Goal: Transaction & Acquisition: Purchase product/service

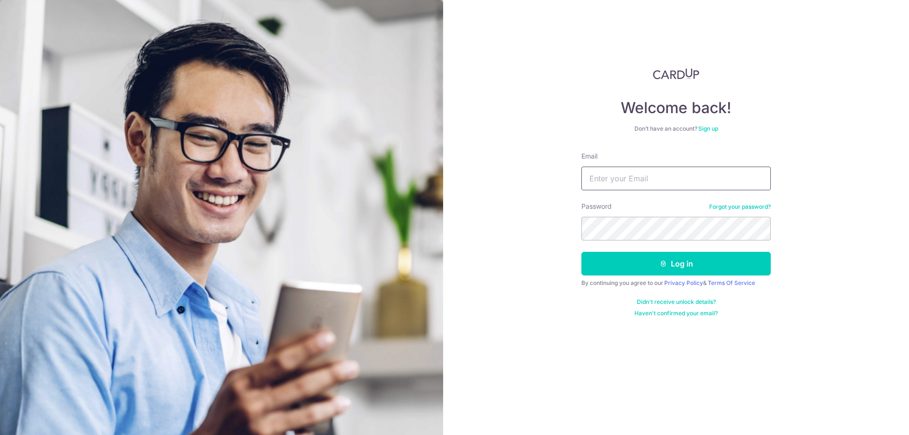
click at [622, 180] on input "Email" at bounding box center [675, 179] width 189 height 24
type input "krishnanramdas@gmail.com"
click at [581, 252] on button "Log in" at bounding box center [675, 264] width 189 height 24
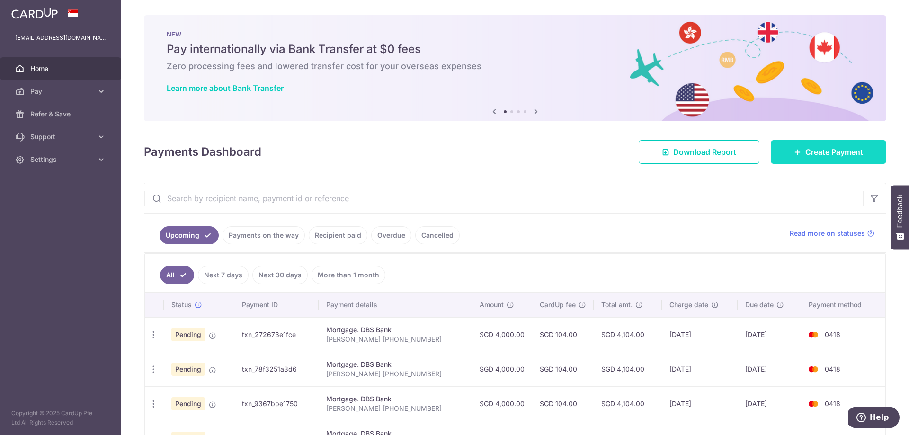
click at [850, 152] on span "Create Payment" at bounding box center [834, 151] width 58 height 11
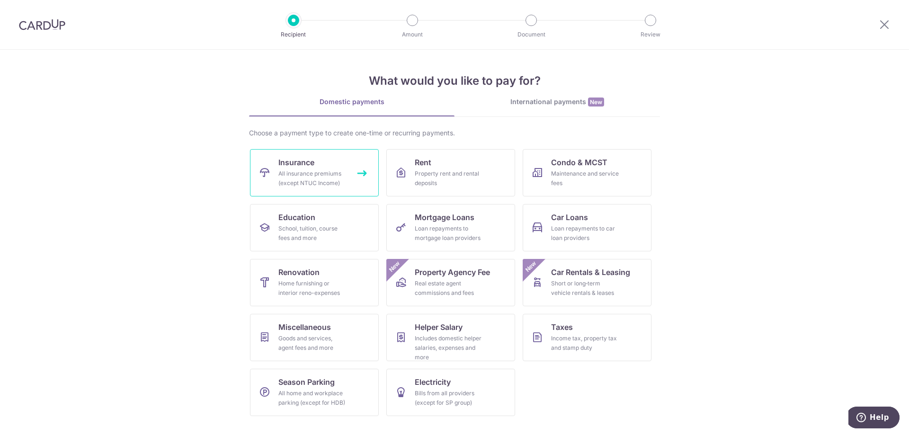
click at [320, 177] on div "All insurance premiums (except NTUC Income)" at bounding box center [312, 178] width 68 height 19
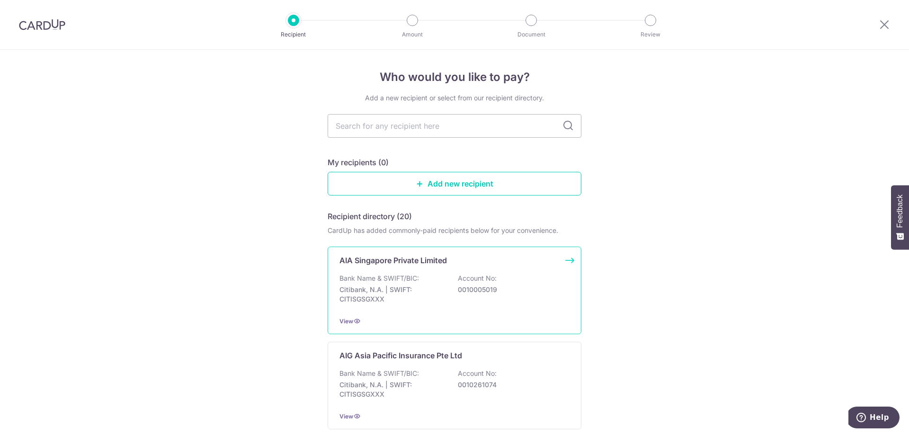
drag, startPoint x: 494, startPoint y: 290, endPoint x: 453, endPoint y: 293, distance: 40.8
click at [453, 293] on div "Bank Name & SWIFT/BIC: Citibank, N.A. | SWIFT: CITISGSGXXX Account No: 00100050…" at bounding box center [454, 291] width 230 height 35
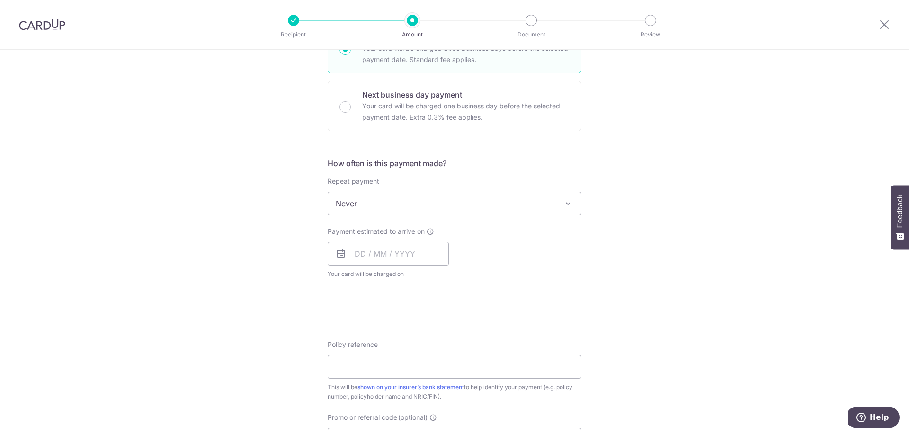
scroll to position [95, 0]
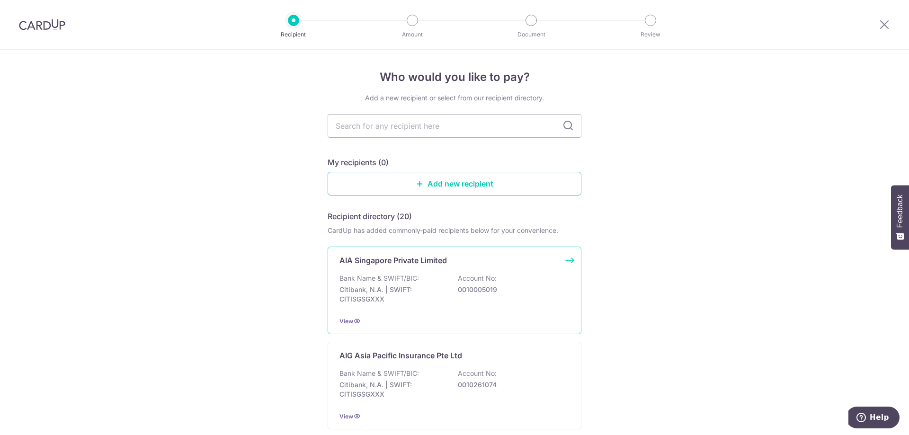
drag, startPoint x: 501, startPoint y: 290, endPoint x: 456, endPoint y: 289, distance: 45.0
click at [458, 289] on p "0010005019" at bounding box center [511, 289] width 106 height 9
